Goal: Task Accomplishment & Management: Use online tool/utility

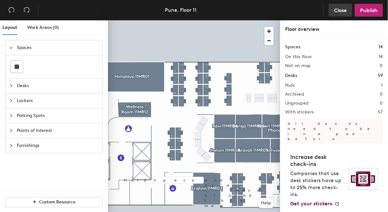
click at [336, 14] on button "Close" at bounding box center [341, 10] width 24 height 13
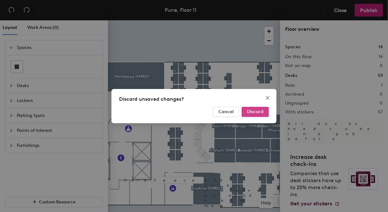
click at [261, 110] on span "Discard" at bounding box center [255, 111] width 17 height 5
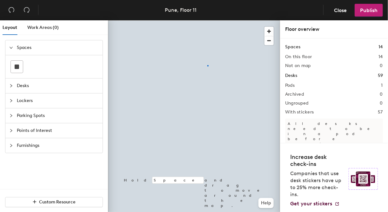
click at [208, 20] on div at bounding box center [194, 20] width 172 height 0
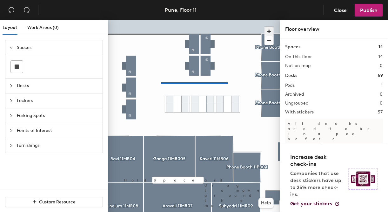
click at [161, 20] on div at bounding box center [194, 20] width 172 height 0
click at [195, 20] on div at bounding box center [194, 20] width 172 height 0
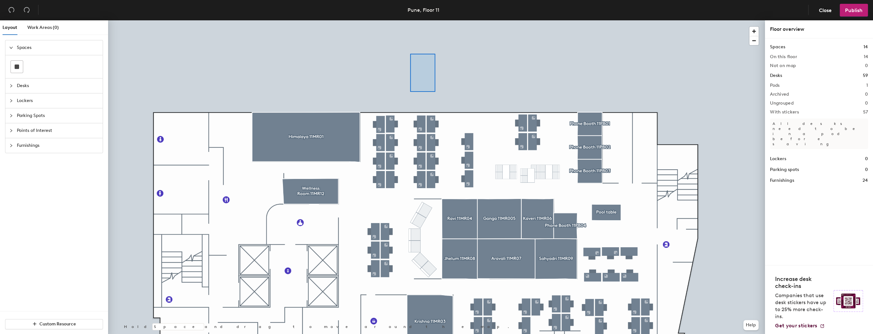
click at [388, 20] on div at bounding box center [436, 20] width 657 height 0
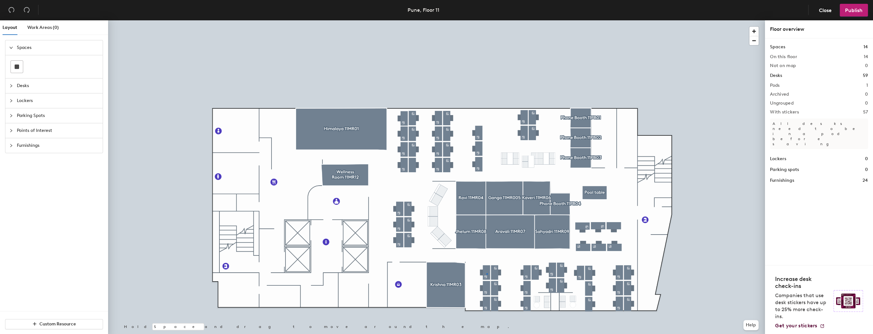
click at [388, 20] on div at bounding box center [436, 20] width 657 height 0
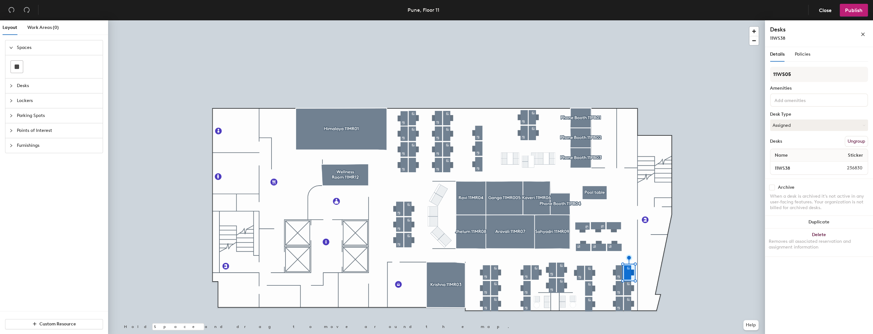
click at [388, 20] on div at bounding box center [436, 20] width 657 height 0
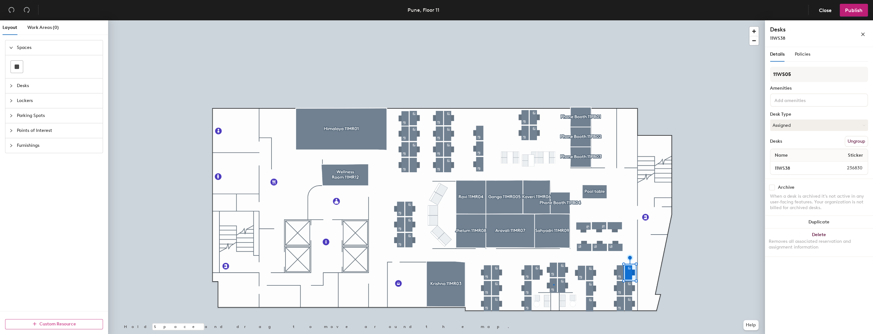
click at [553, 20] on div at bounding box center [436, 20] width 657 height 0
click at [497, 20] on div at bounding box center [436, 20] width 657 height 0
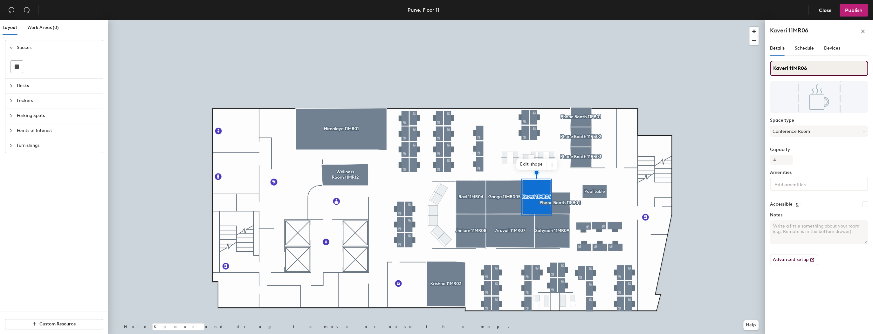
click at [818, 69] on input "Kaveri 11MR06" at bounding box center [819, 68] width 98 height 15
type input "Kaveri 11MR09"
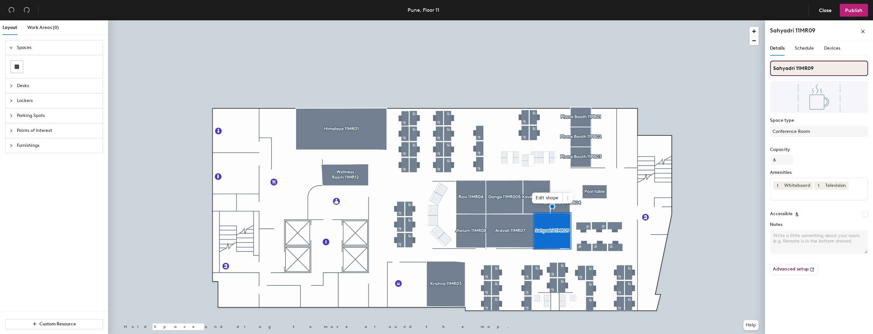
click at [823, 67] on input "Sahyadri 11MR09" at bounding box center [819, 68] width 98 height 15
type input "Sahyadri 11MR07"
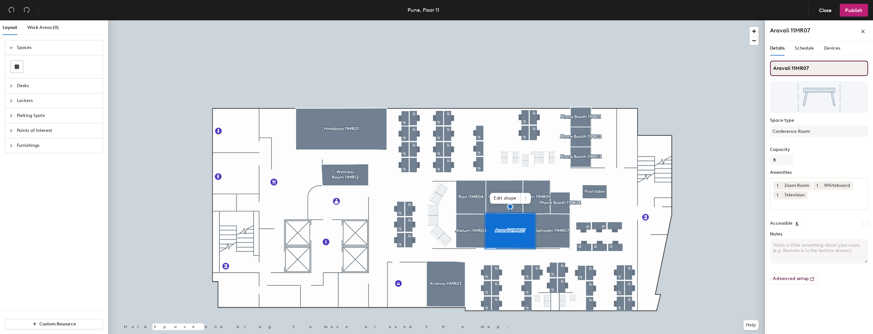
click at [811, 66] on input "Aravali 11MR07" at bounding box center [819, 68] width 98 height 15
type input "Aravali 11MR06"
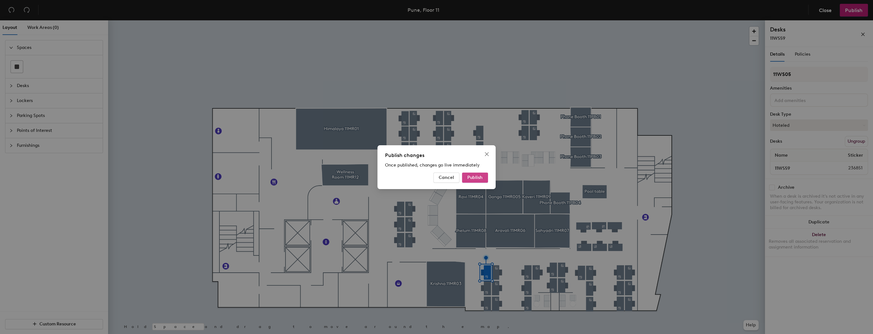
click at [477, 177] on span "Publish" at bounding box center [474, 177] width 15 height 5
